Goal: Use online tool/utility: Utilize a website feature to perform a specific function

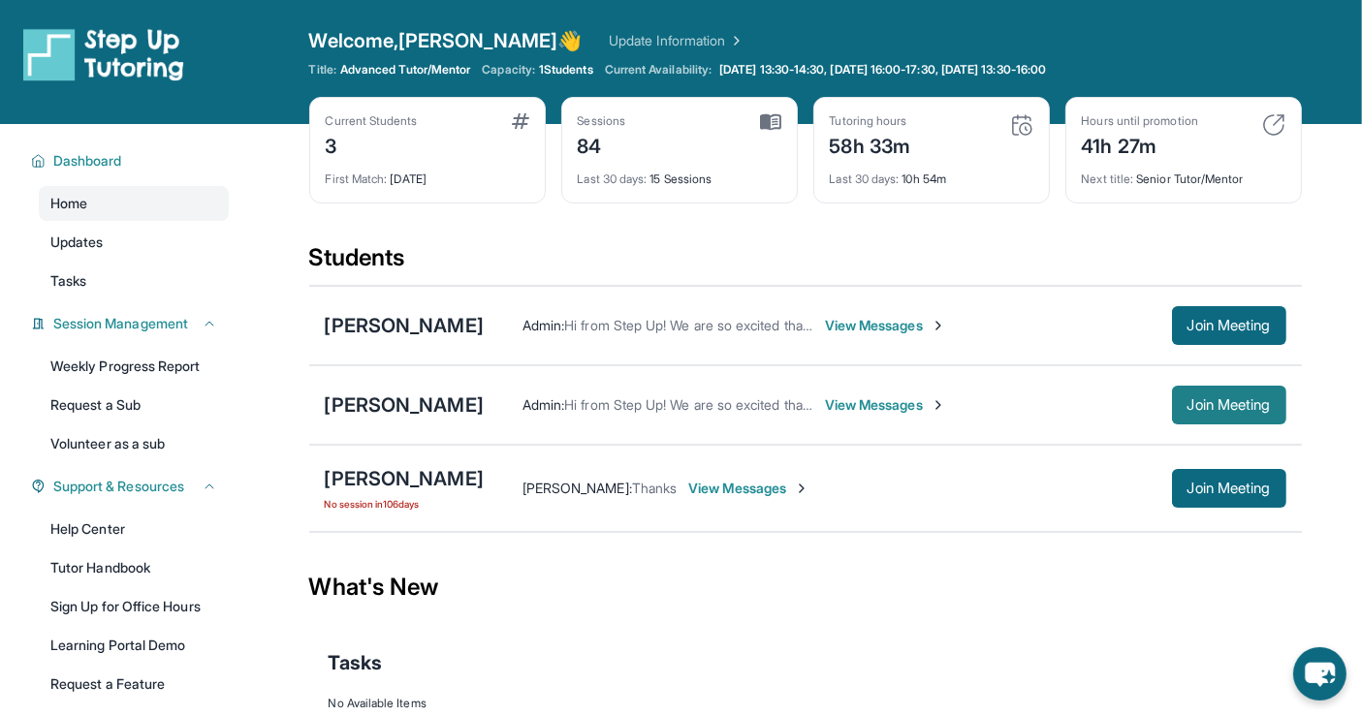
click at [1215, 399] on span "Join Meeting" at bounding box center [1228, 405] width 83 height 12
click at [1187, 399] on span "Join Meeting" at bounding box center [1228, 405] width 83 height 12
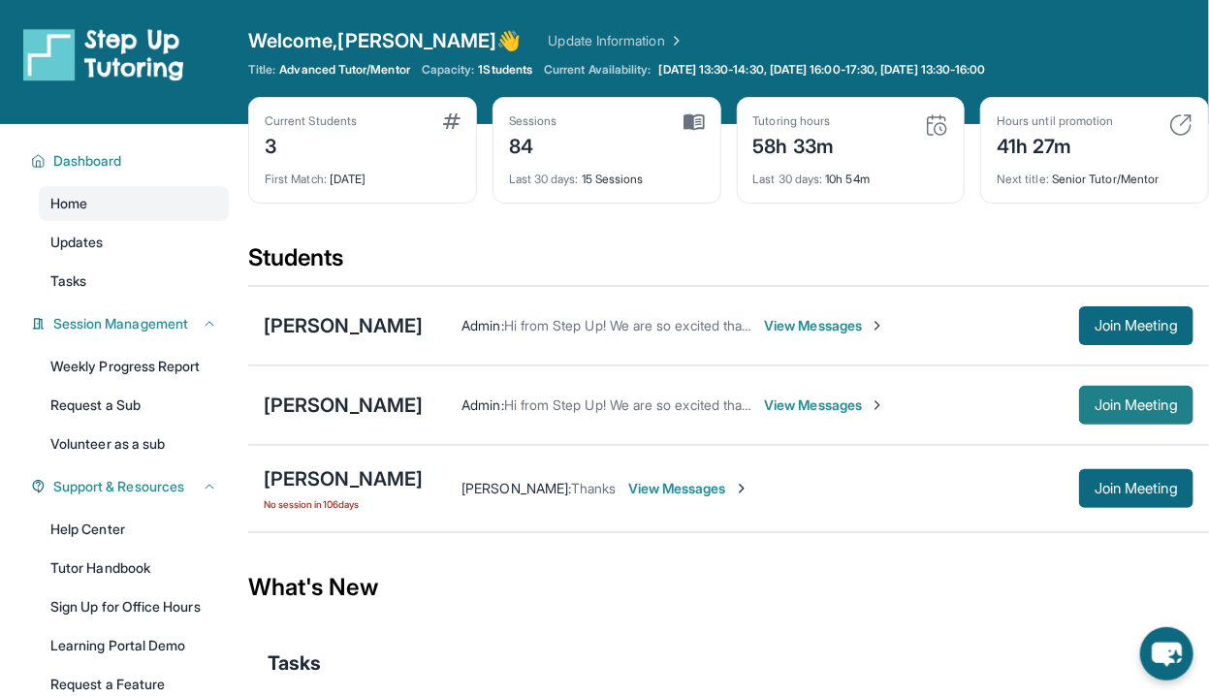
click at [1161, 402] on span "Join Meeting" at bounding box center [1135, 405] width 83 height 12
